Goal: Task Accomplishment & Management: Manage account settings

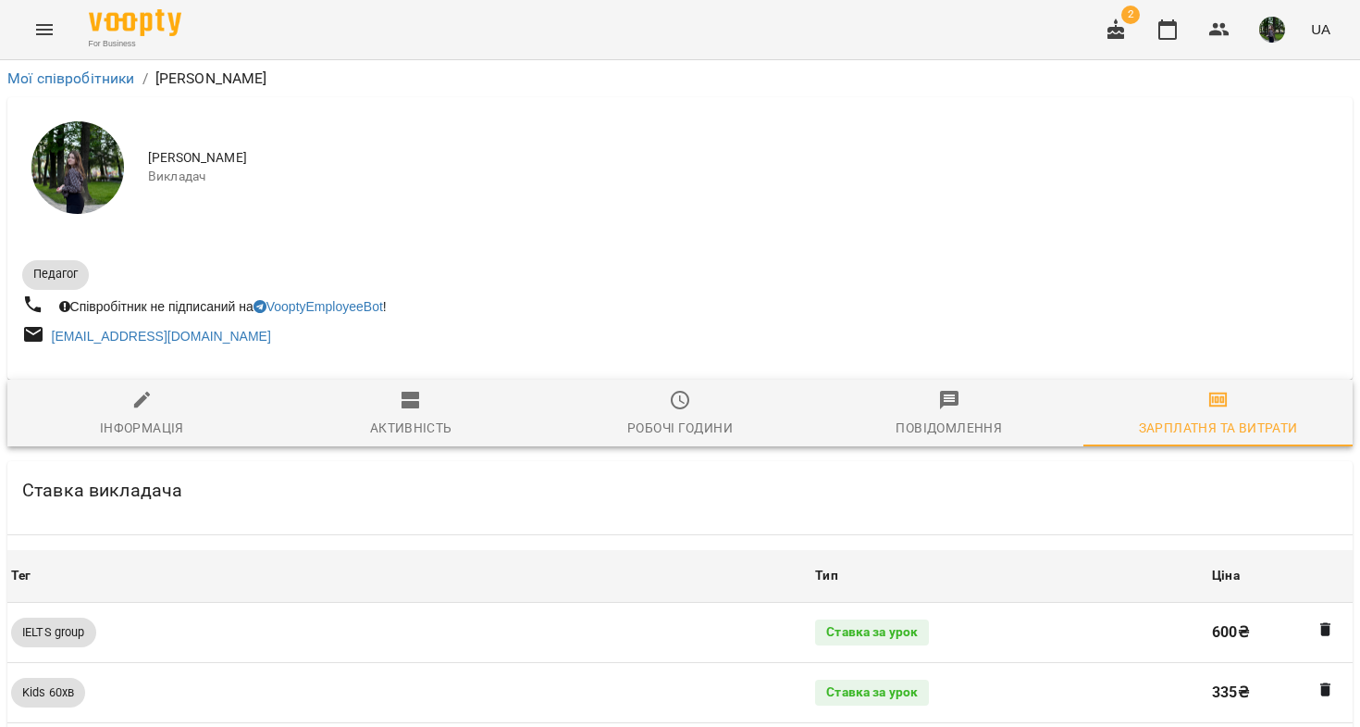
scroll to position [1832, 0]
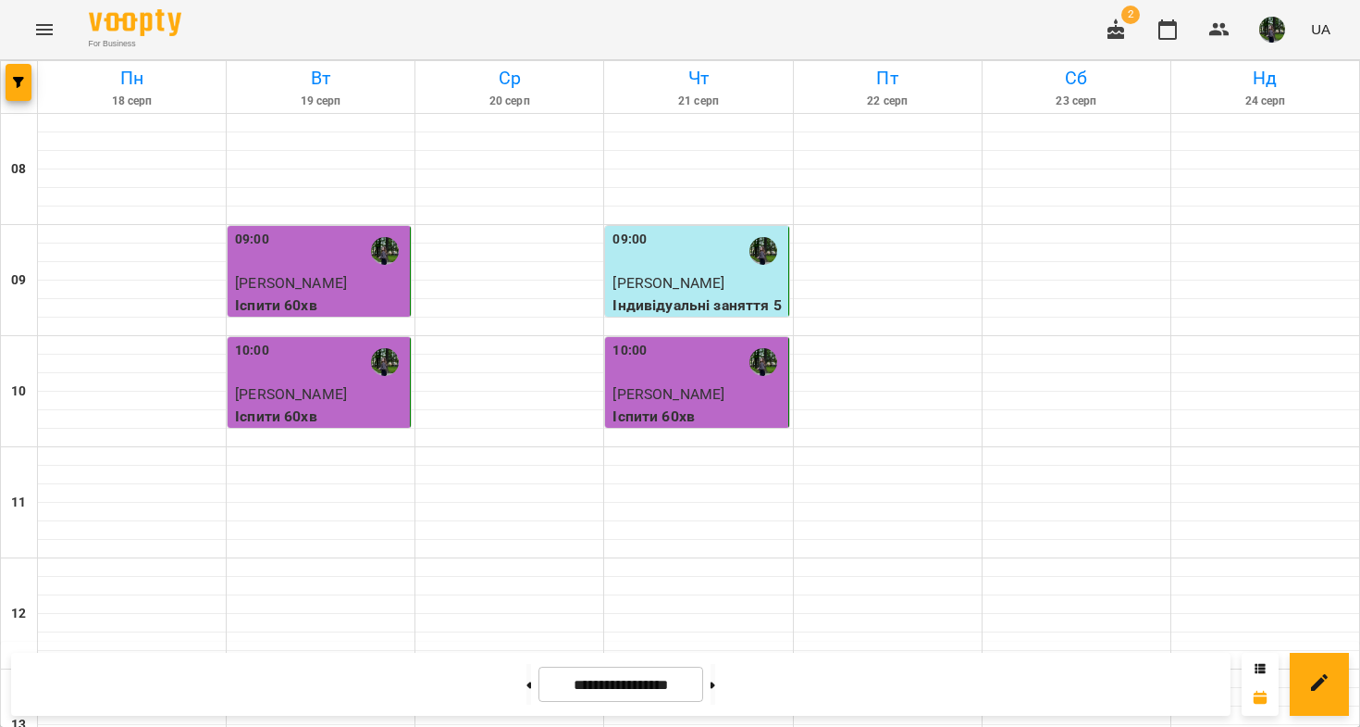
scroll to position [553, 0]
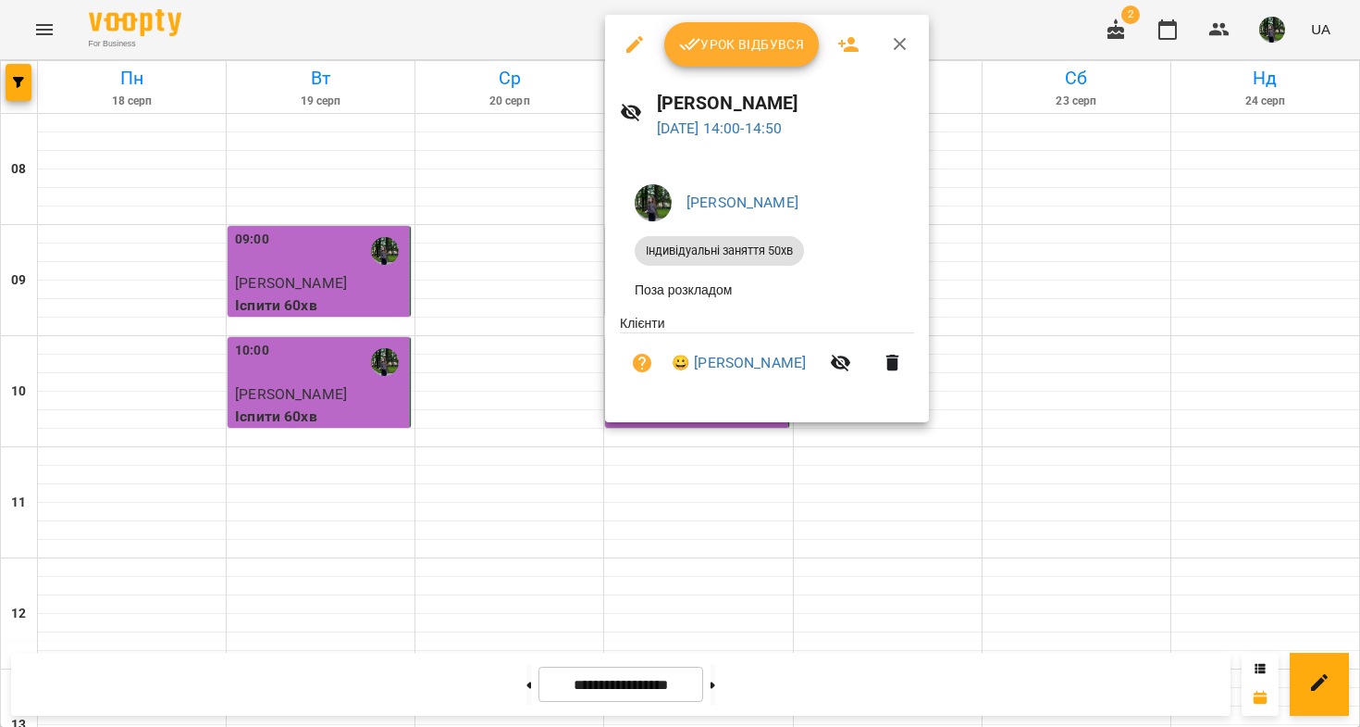
click at [716, 56] on button "Урок відбувся" at bounding box center [742, 44] width 155 height 44
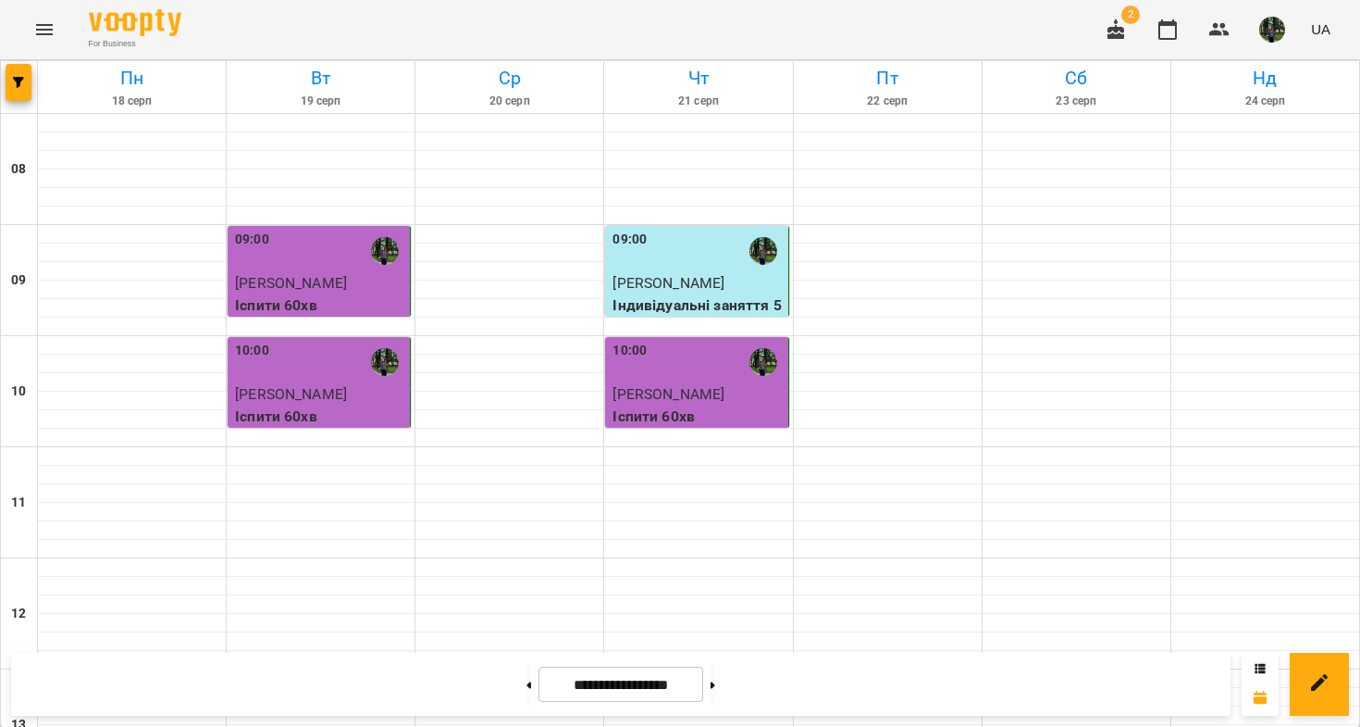
scroll to position [755, 0]
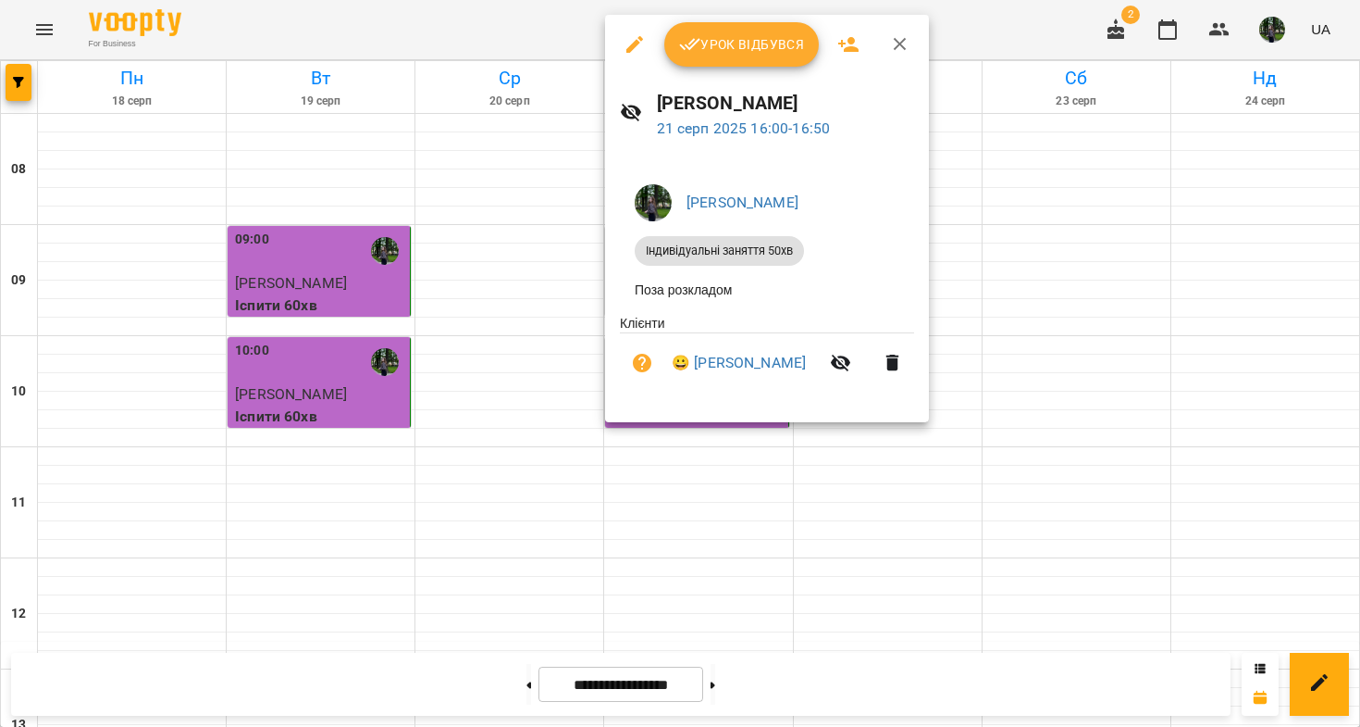
click at [726, 48] on span "Урок відбувся" at bounding box center [742, 44] width 126 height 22
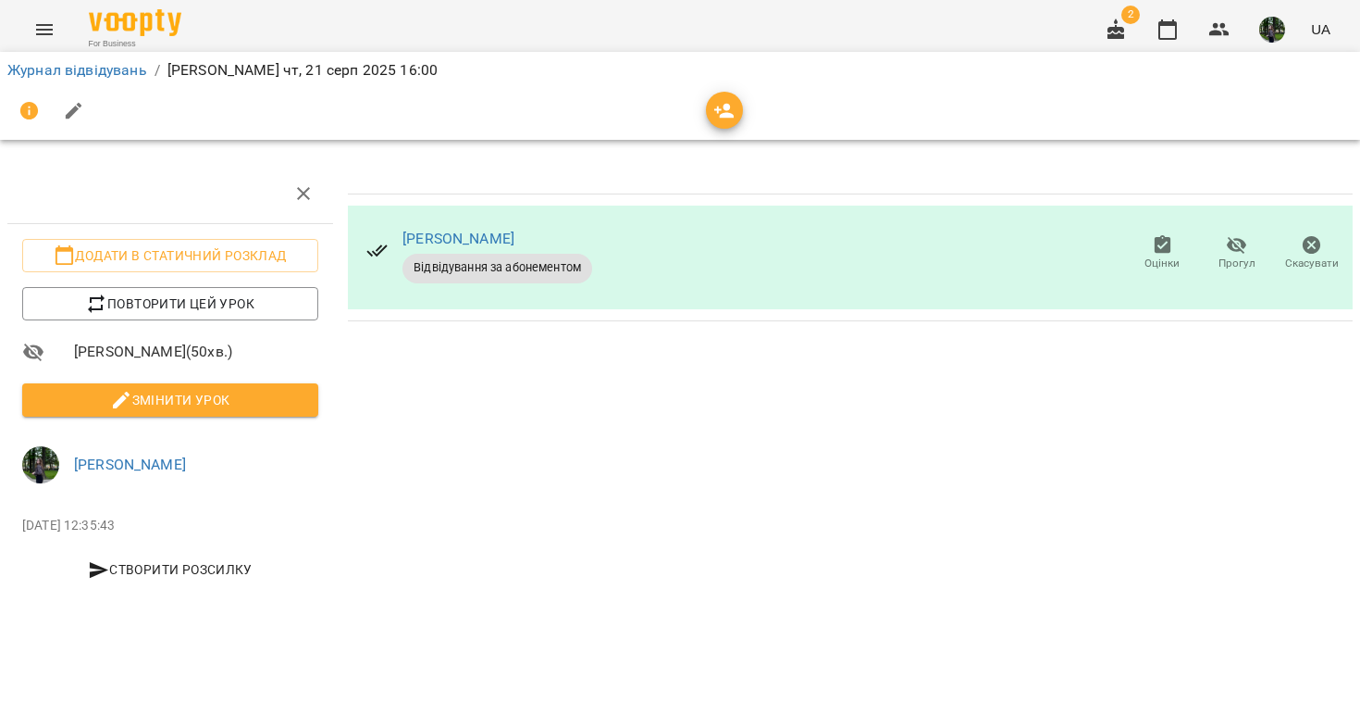
click at [263, 401] on span "Змінити урок" at bounding box center [170, 400] width 267 height 22
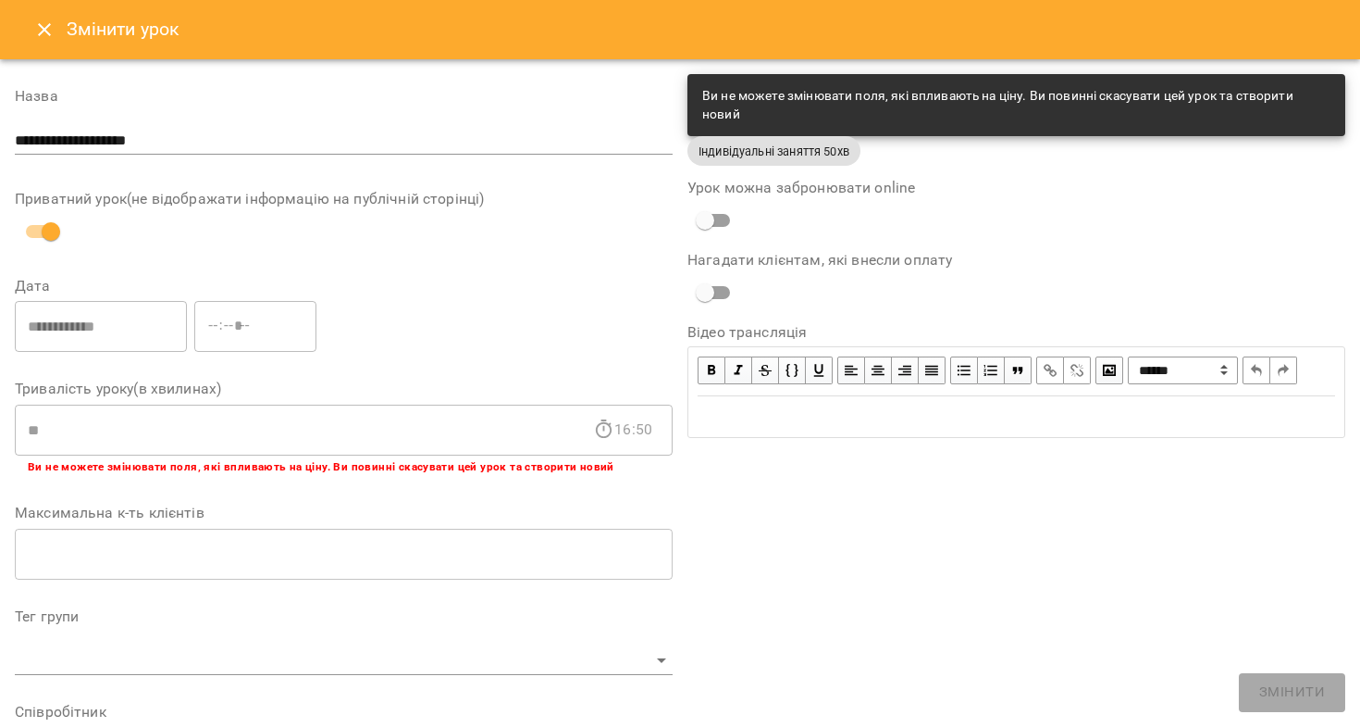
scroll to position [504, 0]
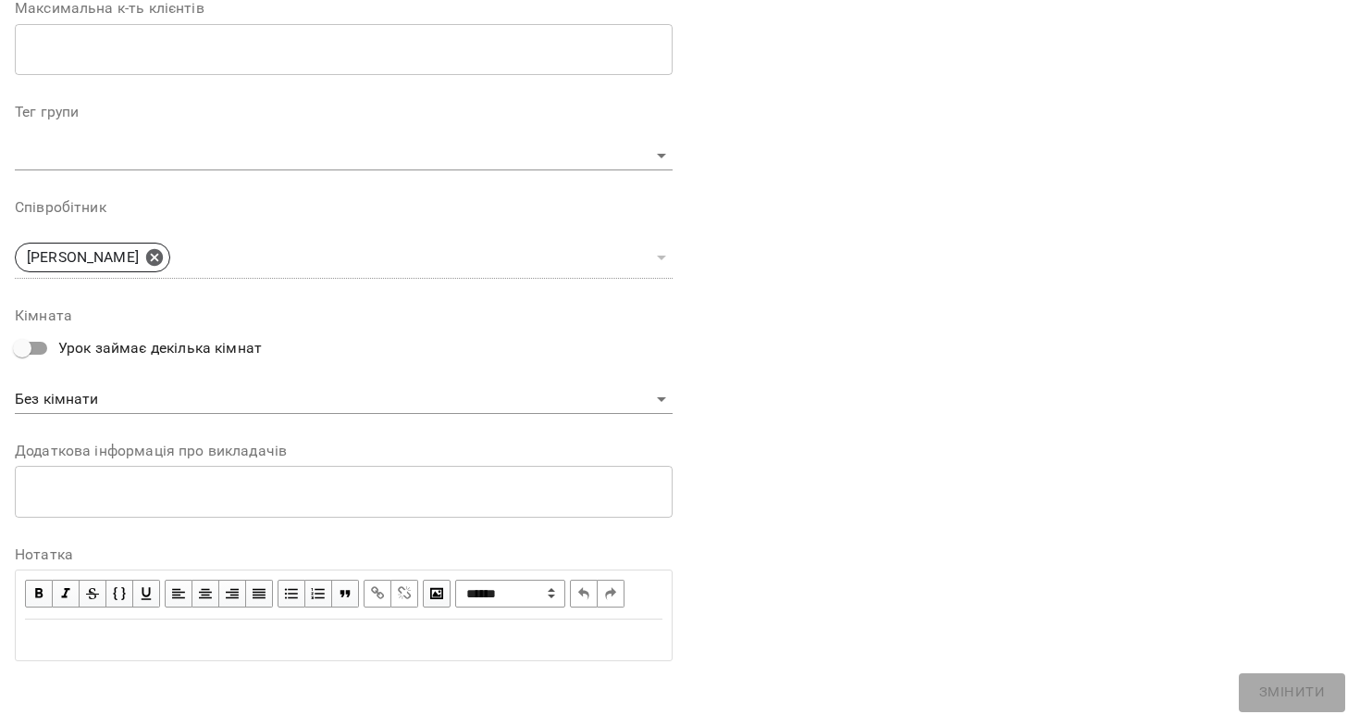
click at [251, 643] on div "Edit text" at bounding box center [344, 639] width 638 height 22
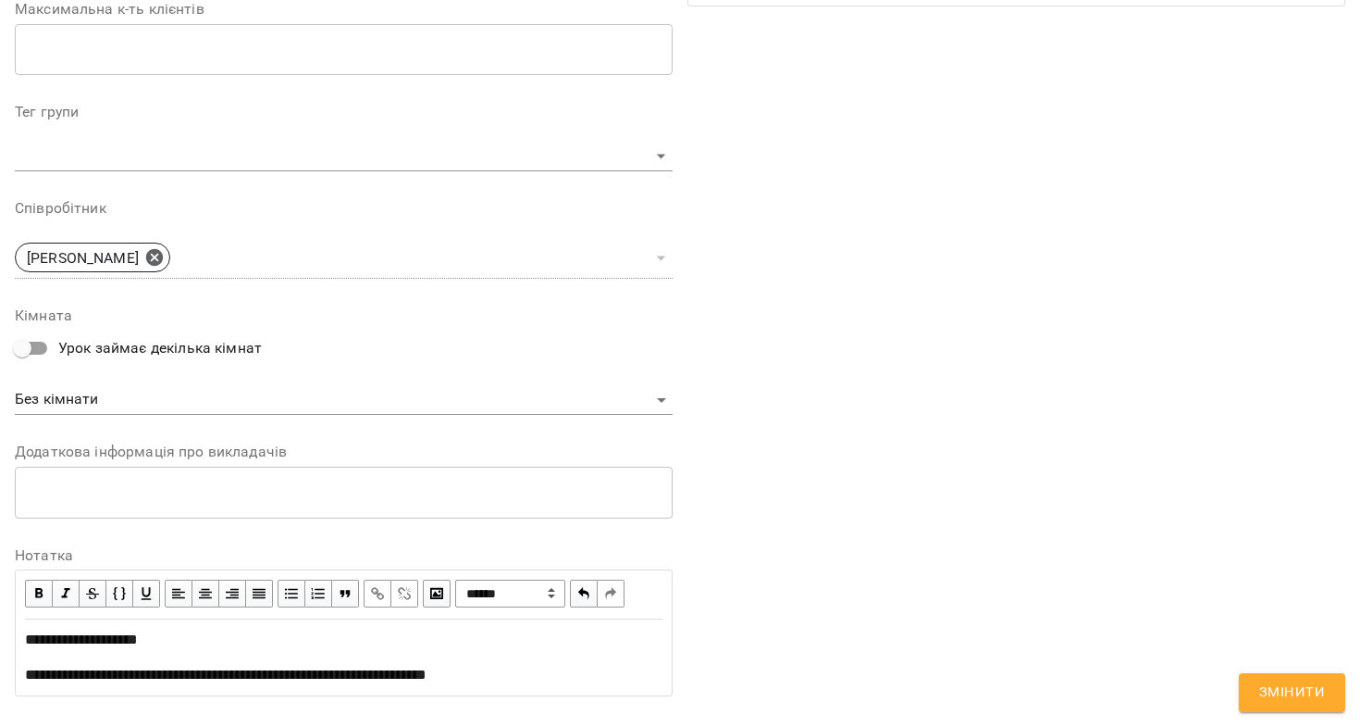
scroll to position [616, 0]
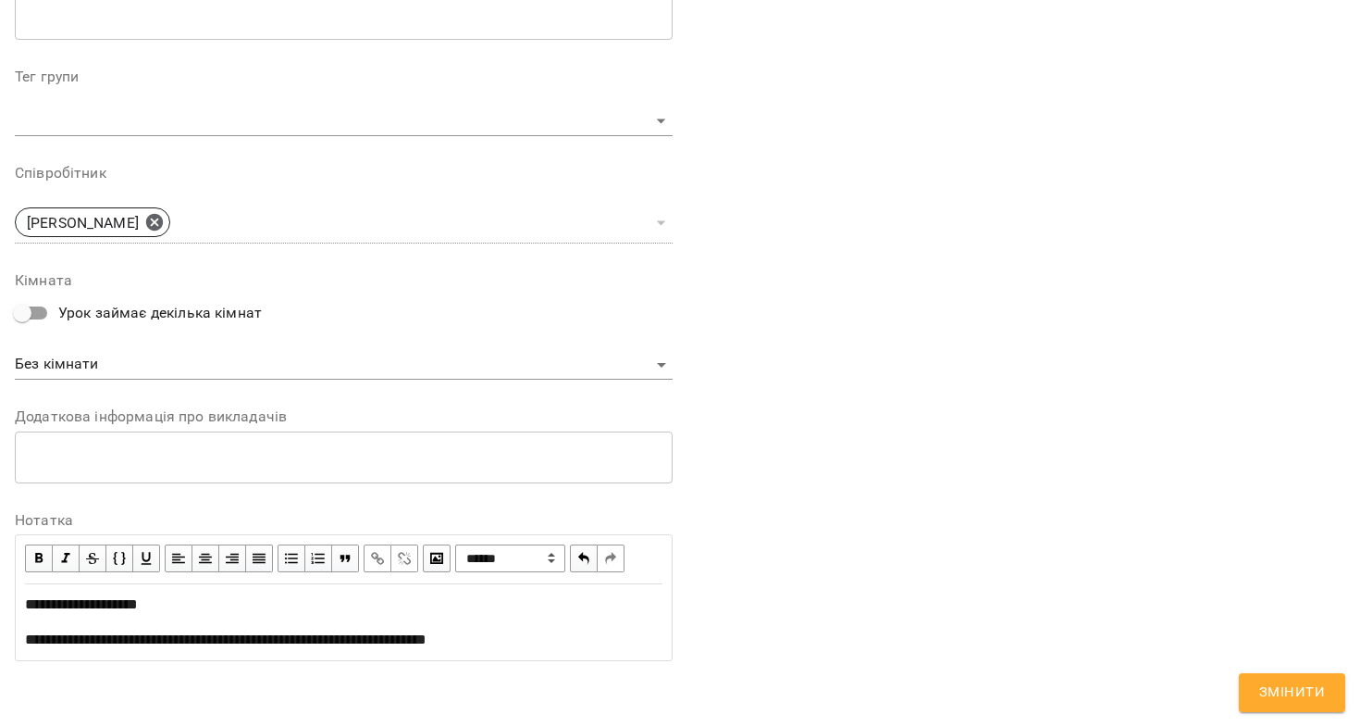
click at [1252, 689] on button "Змінити" at bounding box center [1292, 692] width 106 height 39
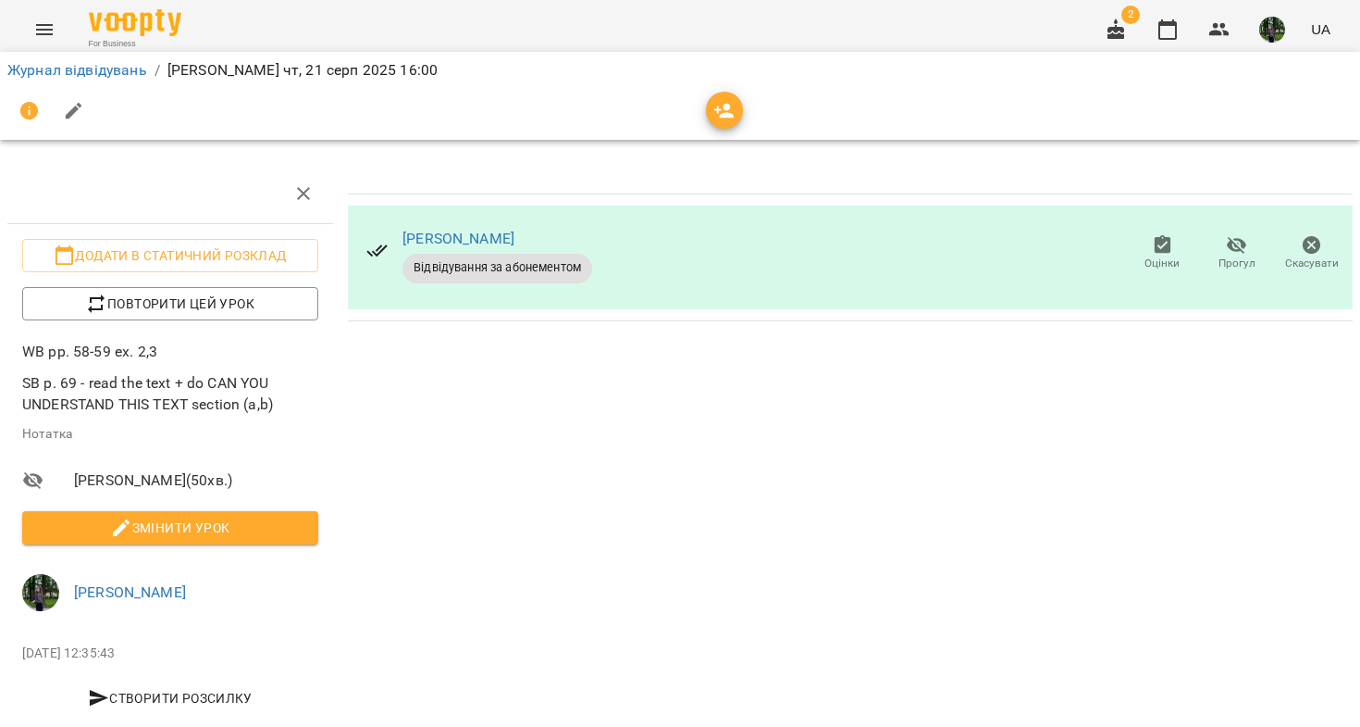
scroll to position [1, 0]
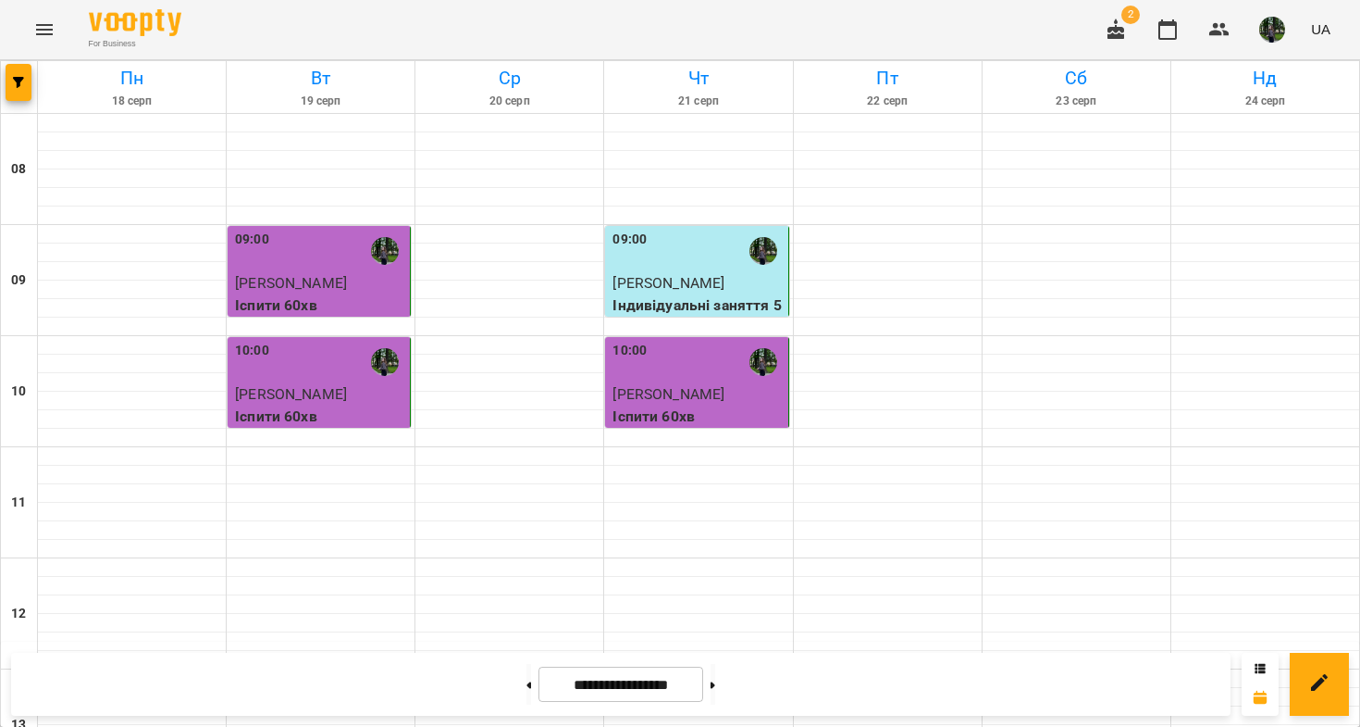
scroll to position [885, 0]
